Goal: Information Seeking & Learning: Compare options

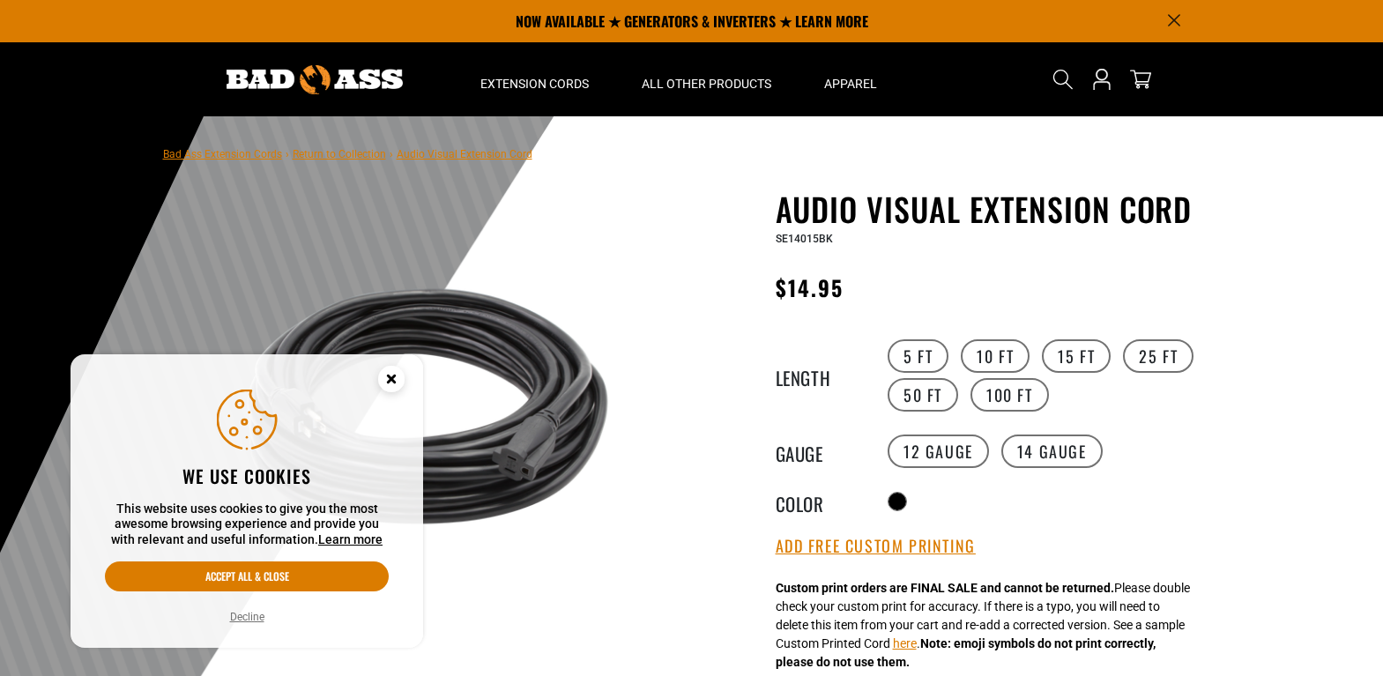
click at [397, 375] on circle "Cookie Consent" at bounding box center [391, 379] width 26 height 26
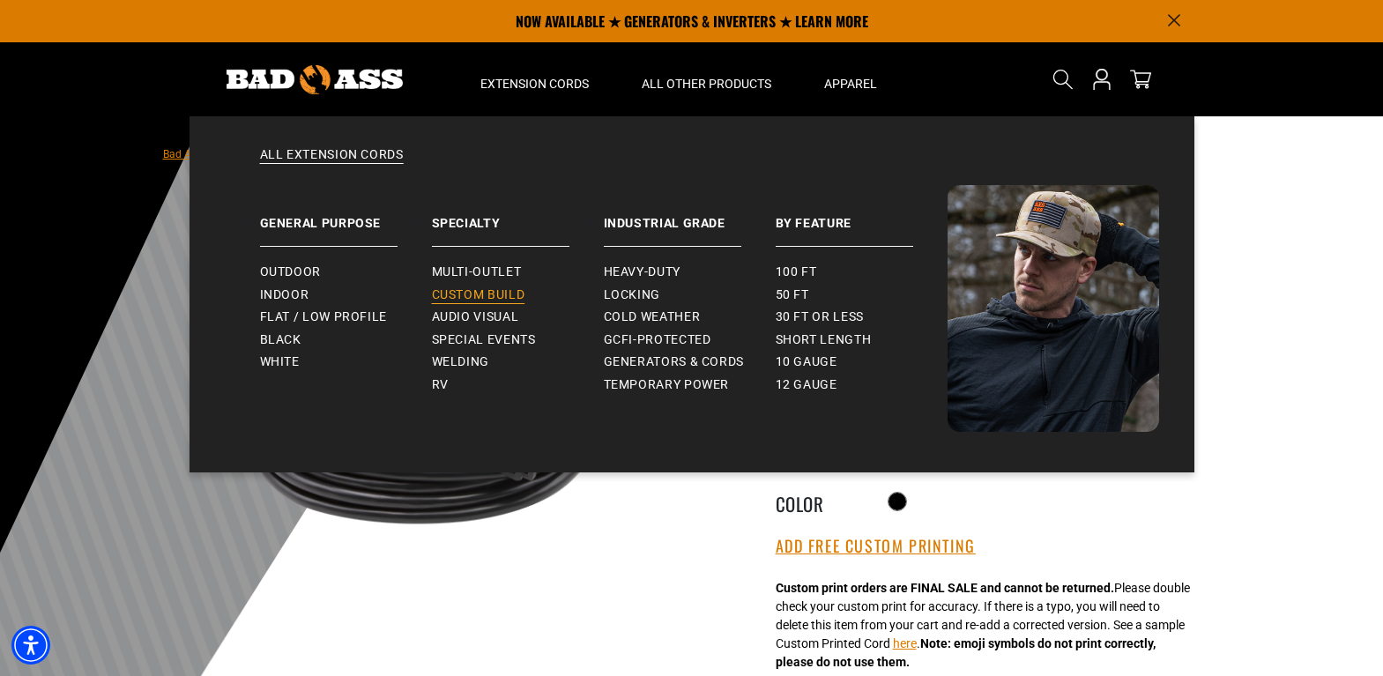
click at [480, 287] on span "Custom Build" at bounding box center [478, 295] width 93 height 16
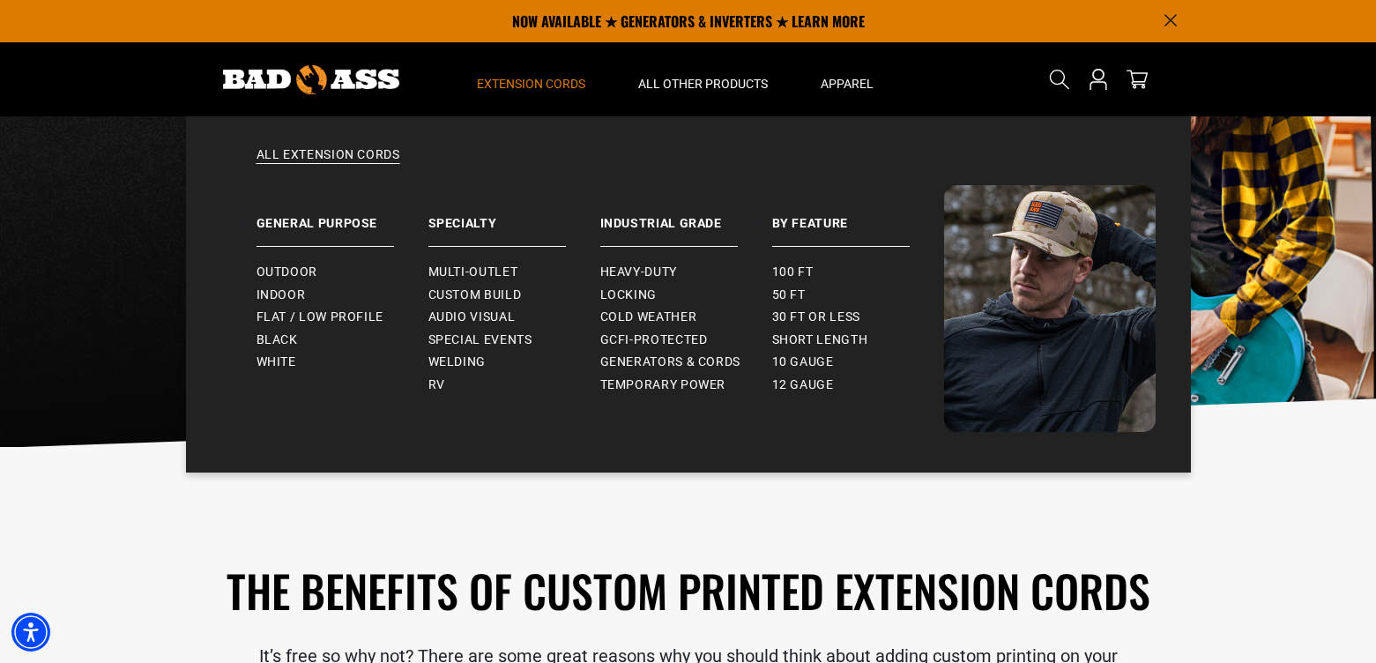
click at [531, 81] on span "Extension Cords" at bounding box center [531, 84] width 108 height 16
click at [494, 275] on span "Multi-Outlet" at bounding box center [473, 272] width 90 height 16
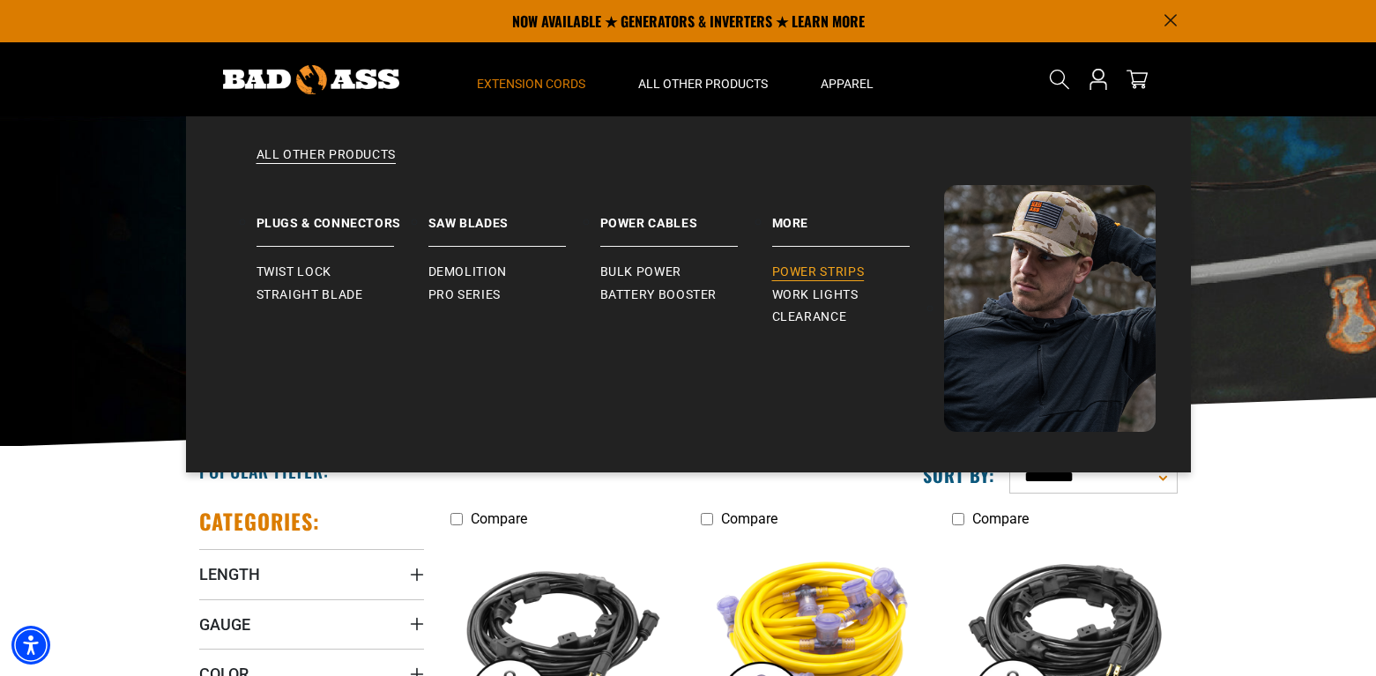
click at [788, 270] on span "Power Strips" at bounding box center [818, 272] width 93 height 16
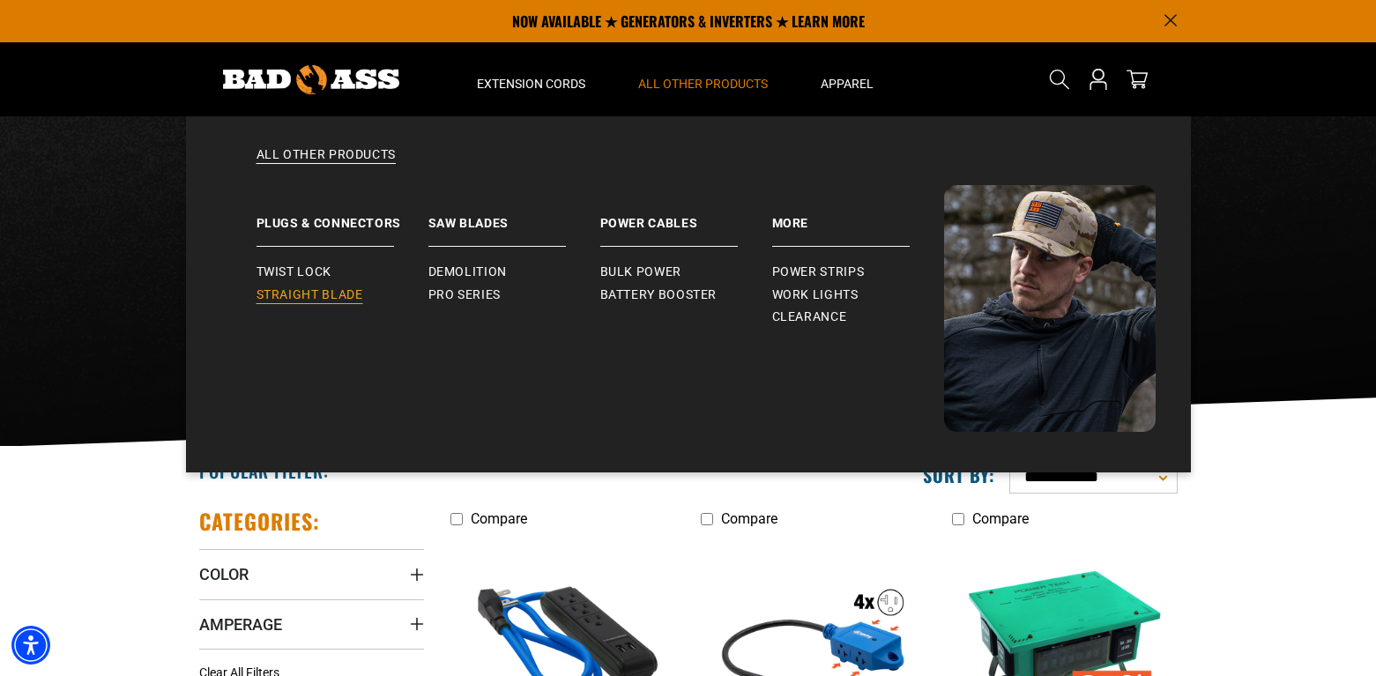
click at [311, 296] on span "Straight Blade" at bounding box center [310, 295] width 107 height 16
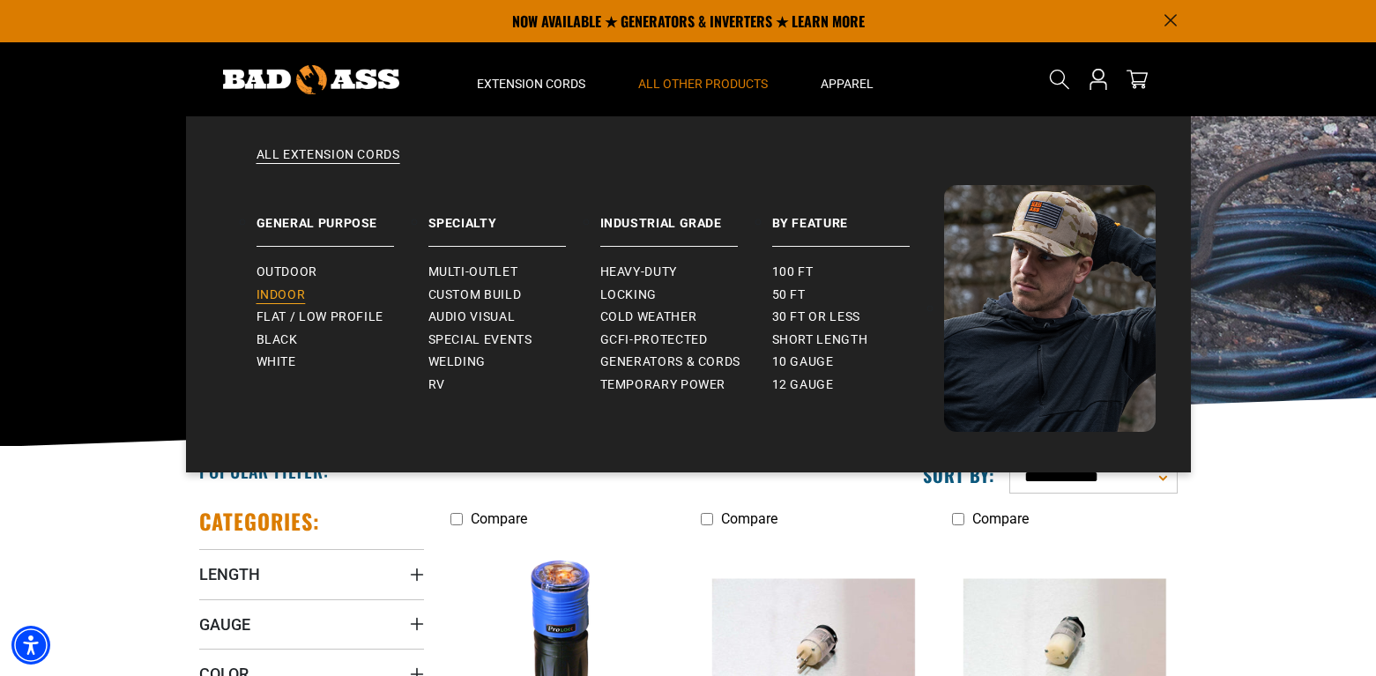
click at [301, 292] on span "Indoor" at bounding box center [281, 295] width 49 height 16
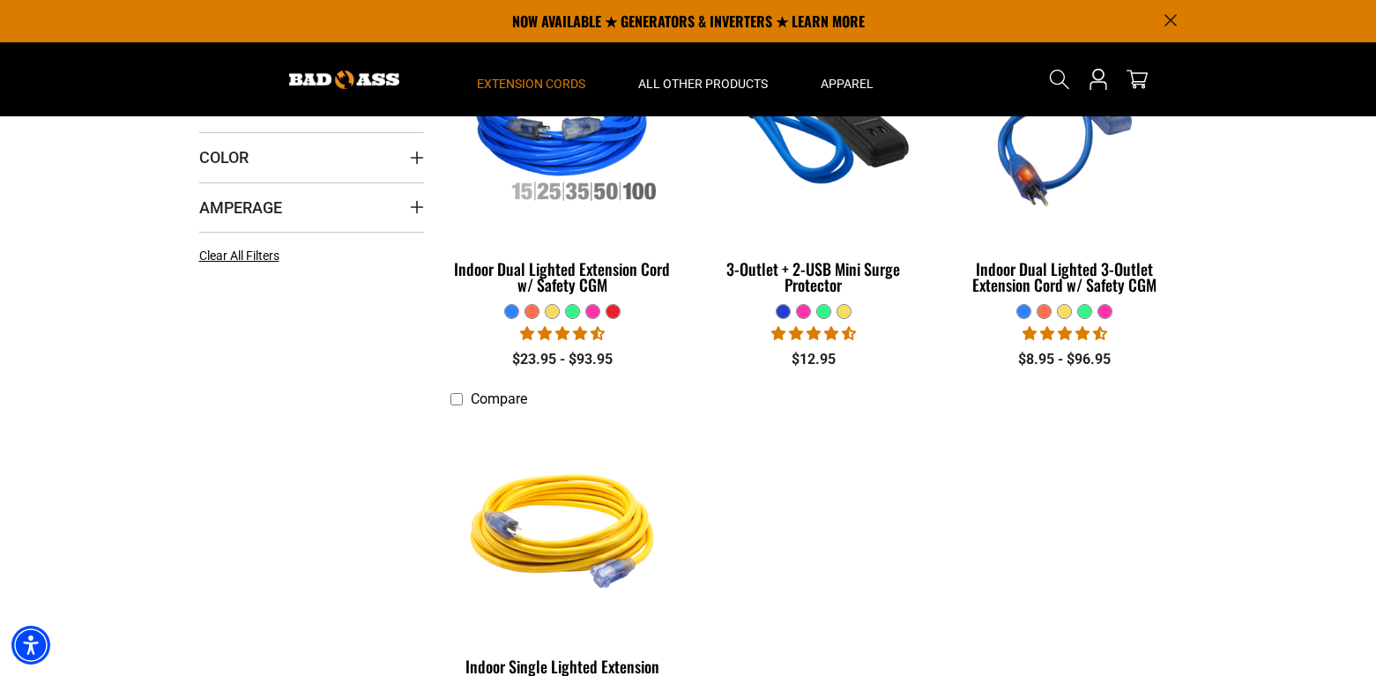
scroll to position [264, 0]
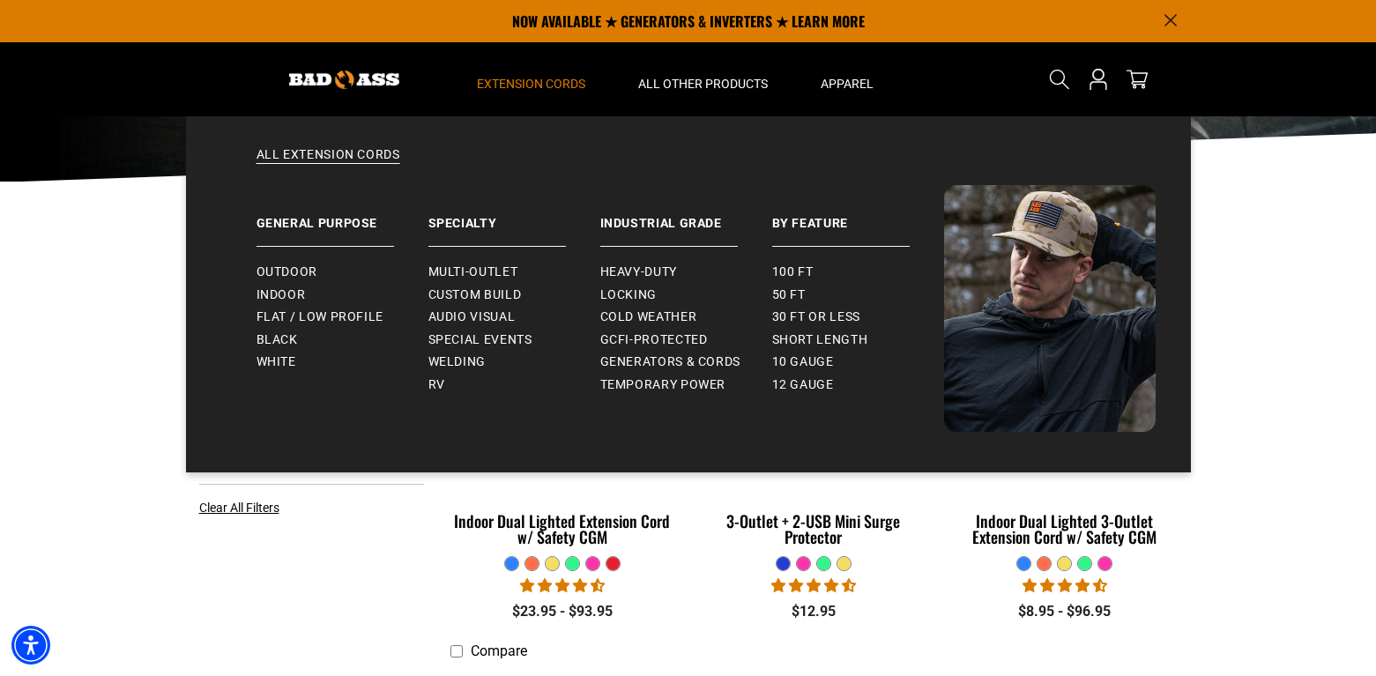
click at [548, 82] on span "Extension Cords" at bounding box center [531, 84] width 108 height 16
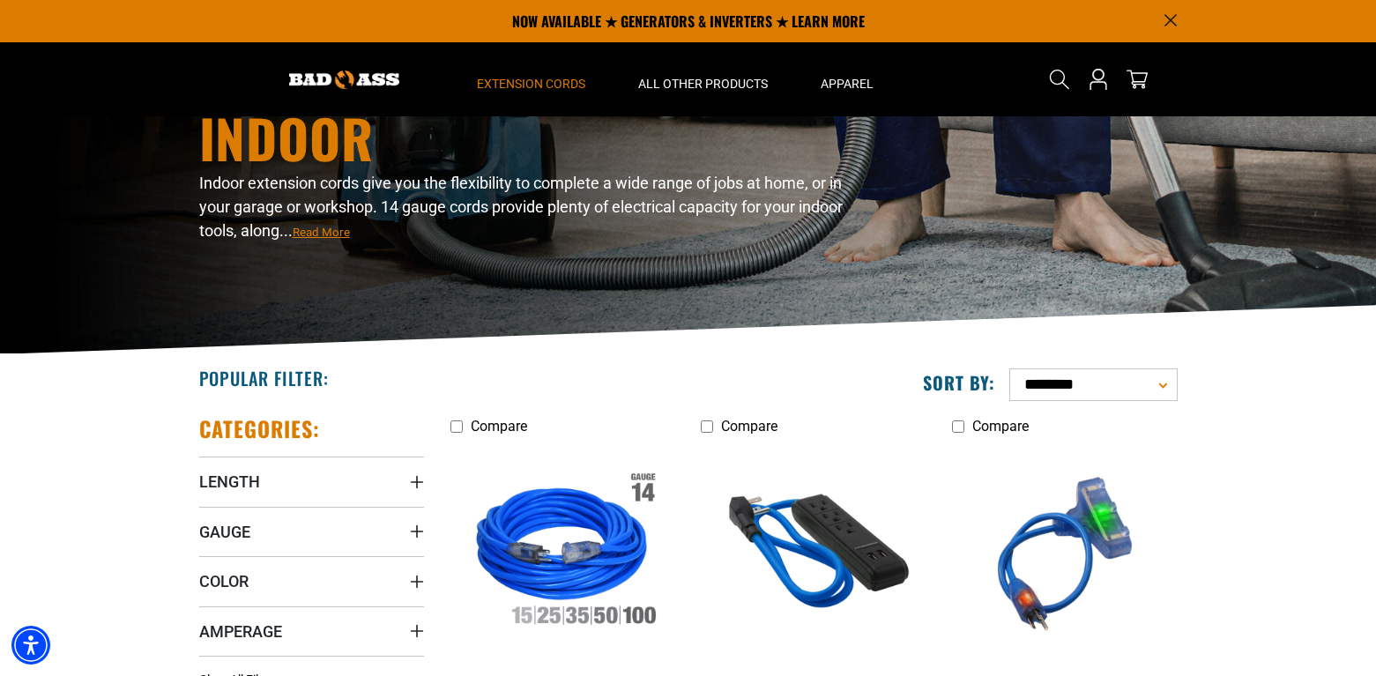
scroll to position [88, 0]
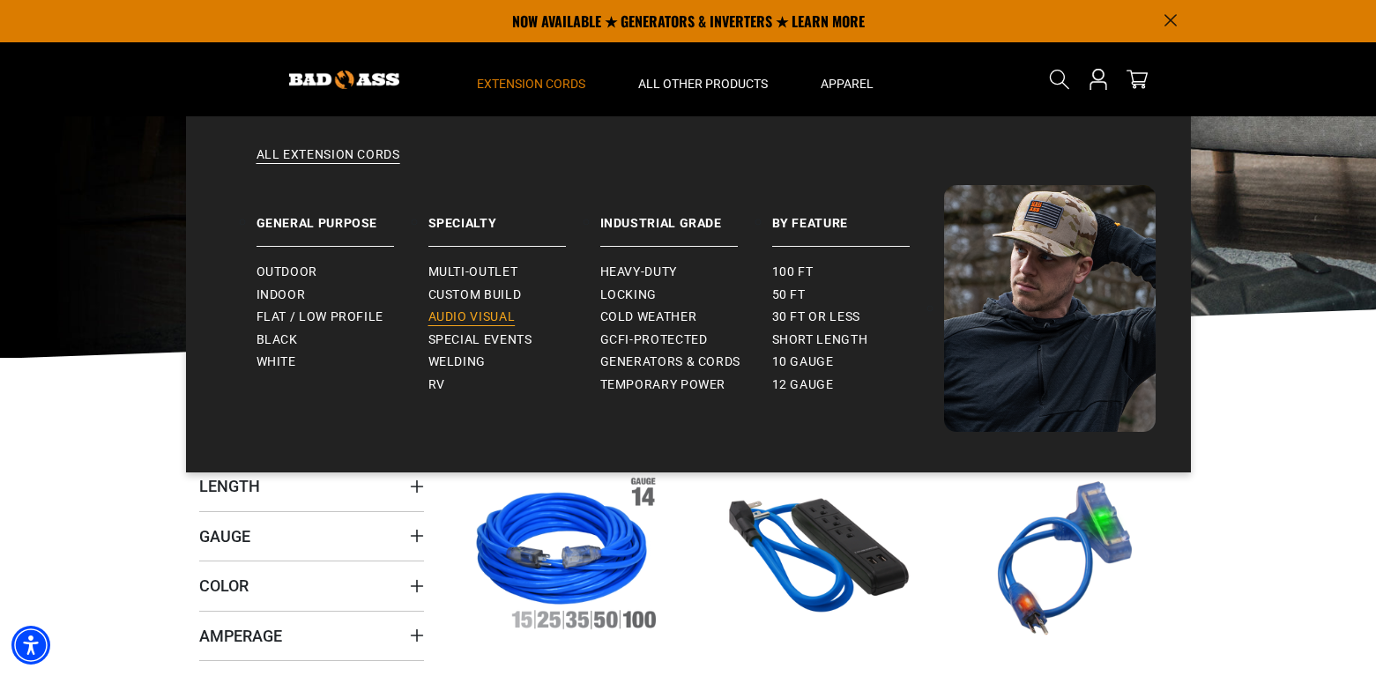
click at [472, 314] on span "Audio Visual" at bounding box center [471, 317] width 87 height 16
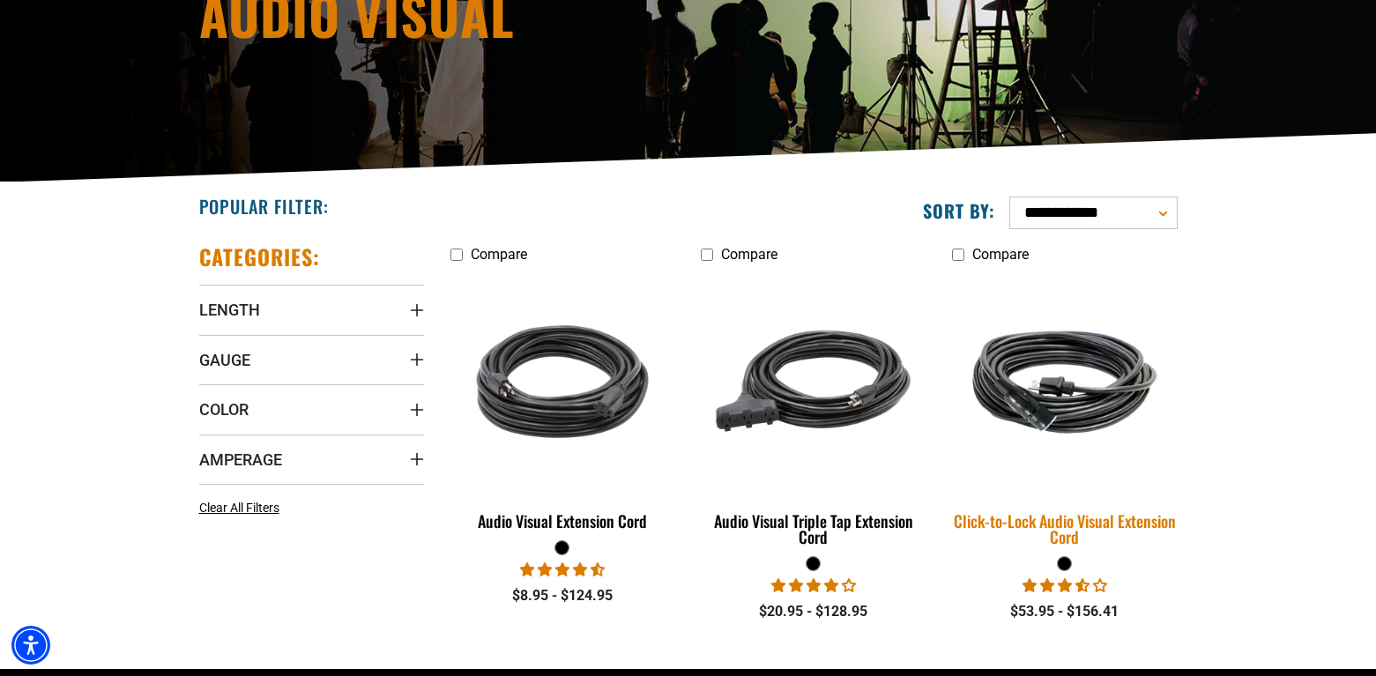
click at [1087, 407] on img at bounding box center [1064, 382] width 247 height 151
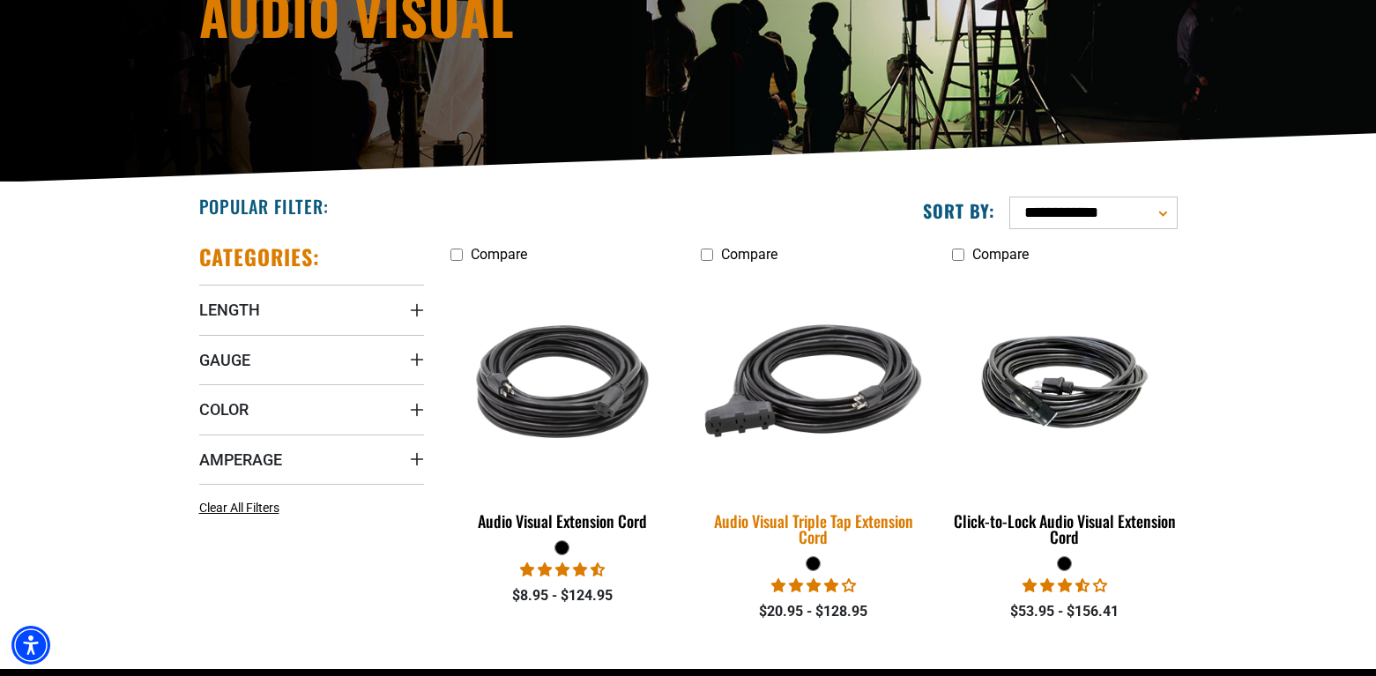
click at [838, 413] on img at bounding box center [813, 382] width 247 height 226
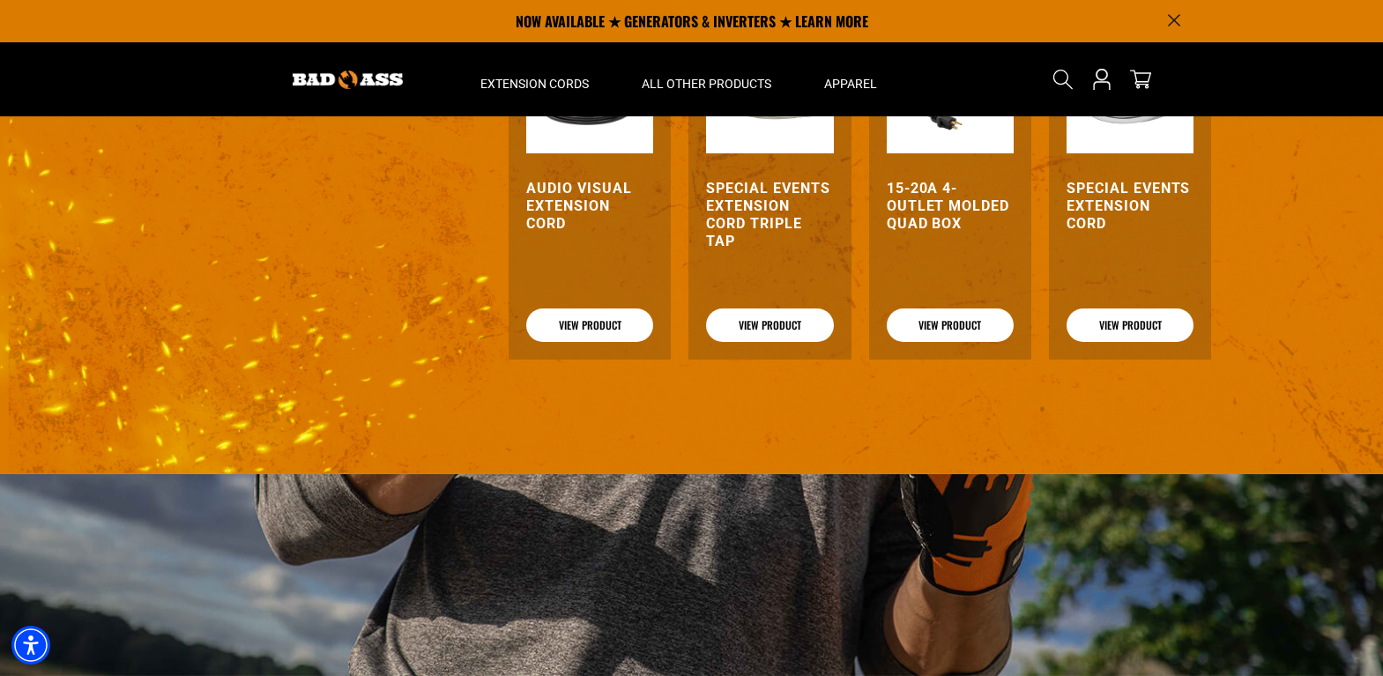
scroll to position [1276, 0]
